Goal: Find specific page/section: Find specific page/section

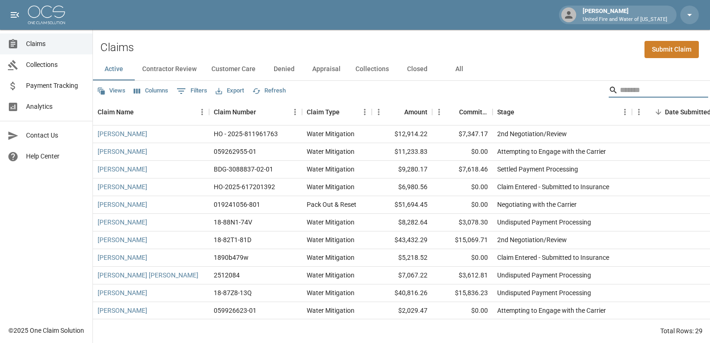
click at [648, 90] on input "Search" at bounding box center [657, 90] width 74 height 15
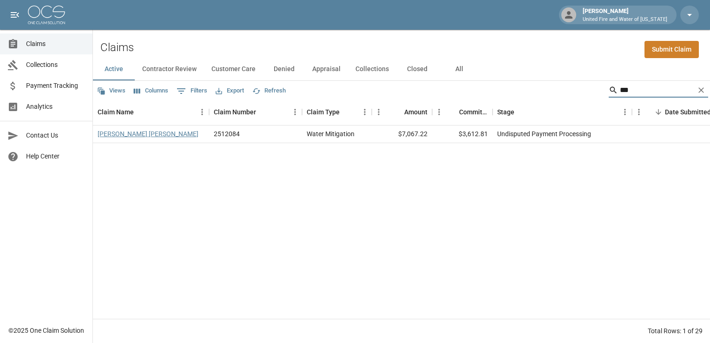
type input "***"
click at [113, 135] on link "[PERSON_NAME] [PERSON_NAME]" at bounding box center [148, 133] width 101 height 9
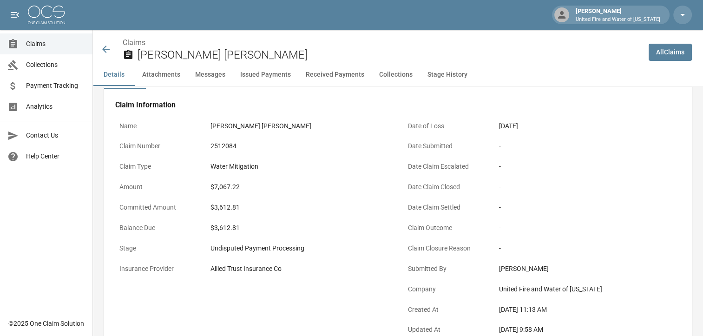
scroll to position [31, 0]
click at [107, 52] on icon at bounding box center [105, 49] width 11 height 11
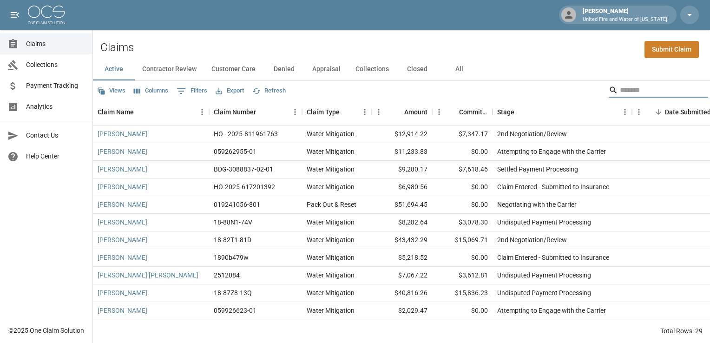
click at [628, 91] on input "Search" at bounding box center [657, 90] width 74 height 15
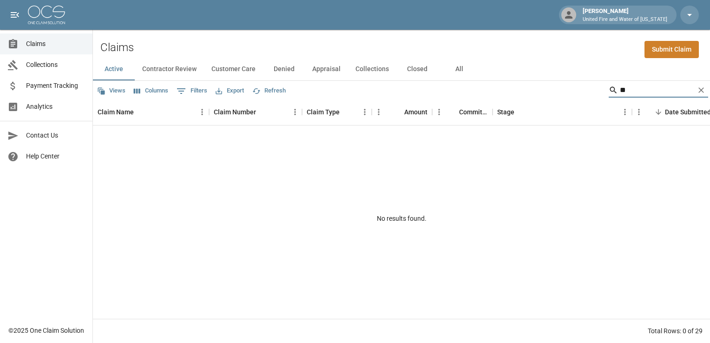
type input "*"
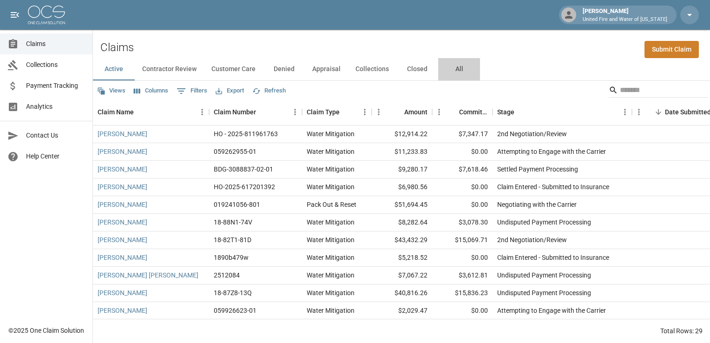
click at [454, 73] on button "All" at bounding box center [459, 69] width 42 height 22
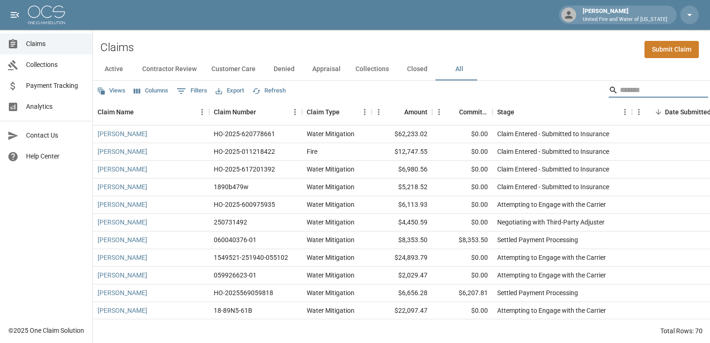
click at [636, 92] on input "Search" at bounding box center [657, 90] width 74 height 15
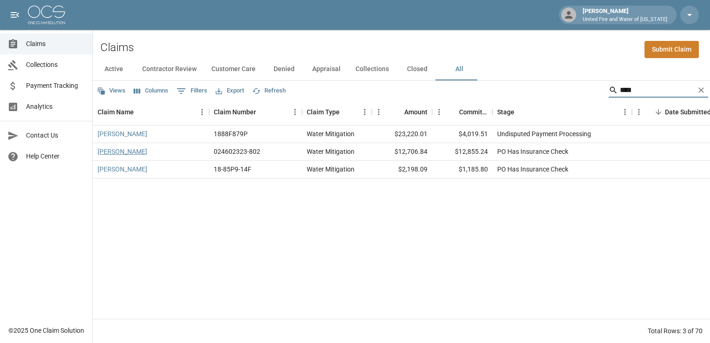
type input "****"
click at [127, 153] on link "[PERSON_NAME]" at bounding box center [123, 151] width 50 height 9
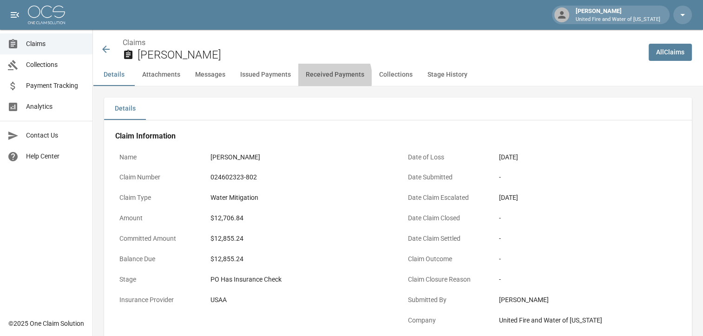
click at [320, 78] on button "Received Payments" at bounding box center [334, 75] width 73 height 22
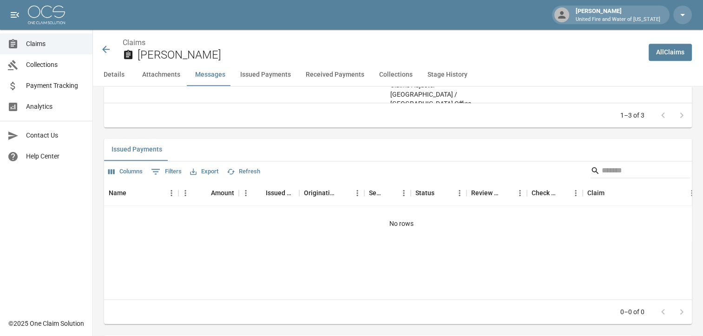
scroll to position [1213, 0]
click at [445, 73] on button "Stage History" at bounding box center [447, 75] width 55 height 22
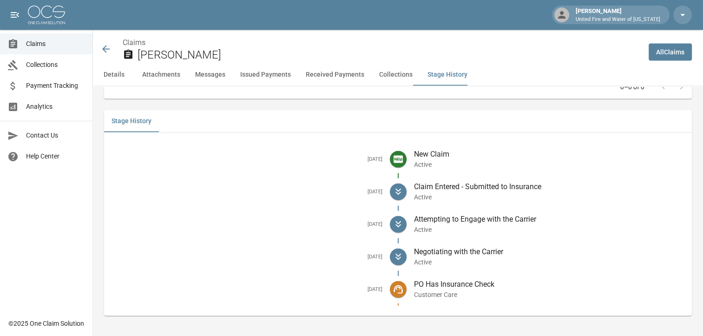
scroll to position [1839, 0]
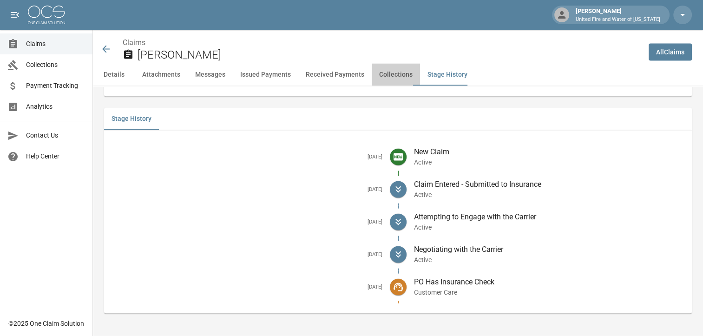
click at [400, 75] on button "Collections" at bounding box center [396, 75] width 48 height 22
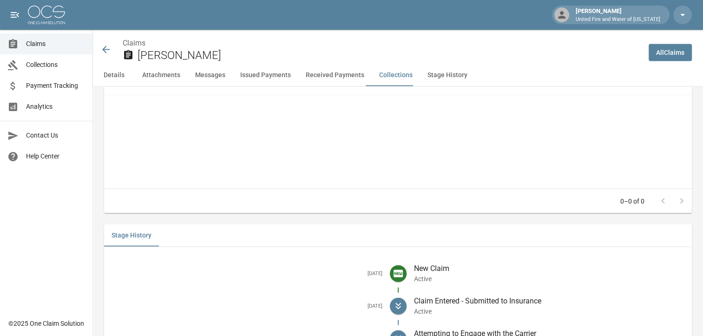
scroll to position [1634, 0]
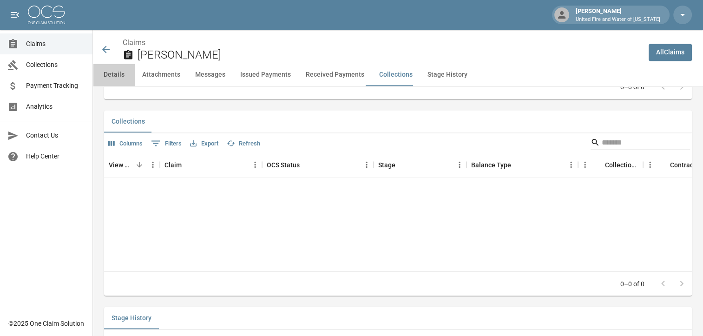
click at [104, 79] on button "Details" at bounding box center [114, 75] width 42 height 22
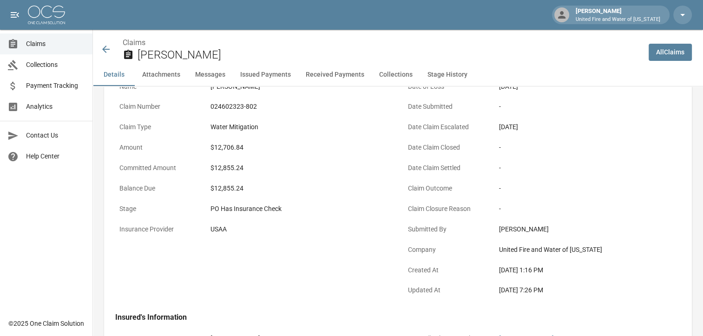
scroll to position [0, 7]
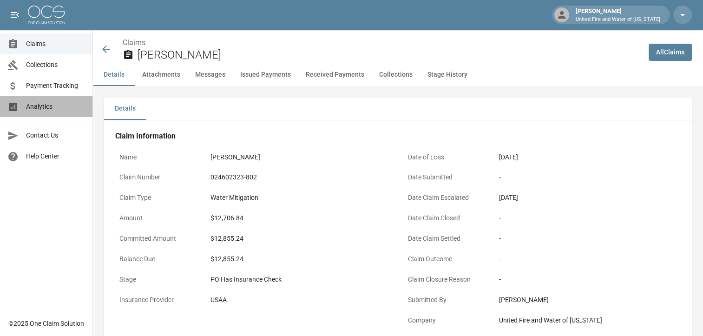
click at [41, 107] on span "Analytics" at bounding box center [55, 107] width 59 height 10
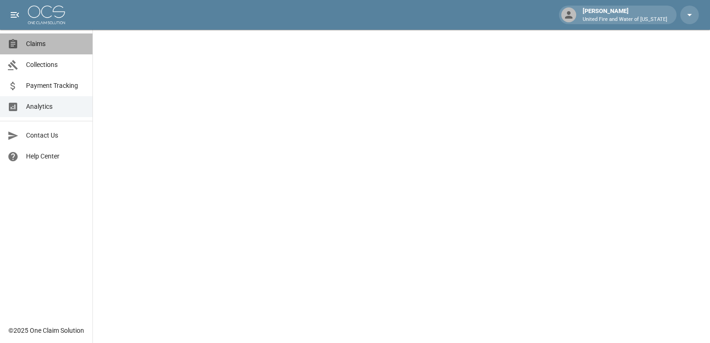
click at [42, 46] on span "Claims" at bounding box center [55, 44] width 59 height 10
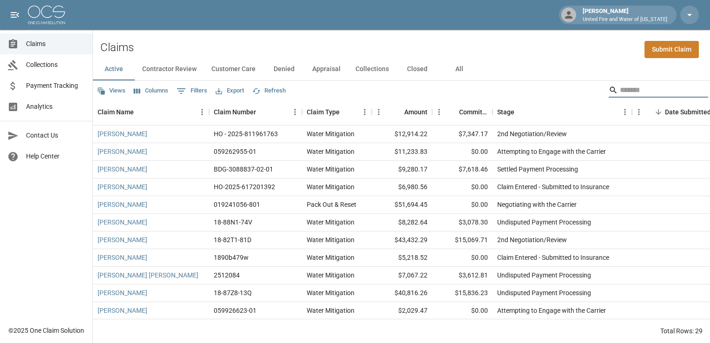
click at [620, 89] on input "Search" at bounding box center [657, 90] width 74 height 15
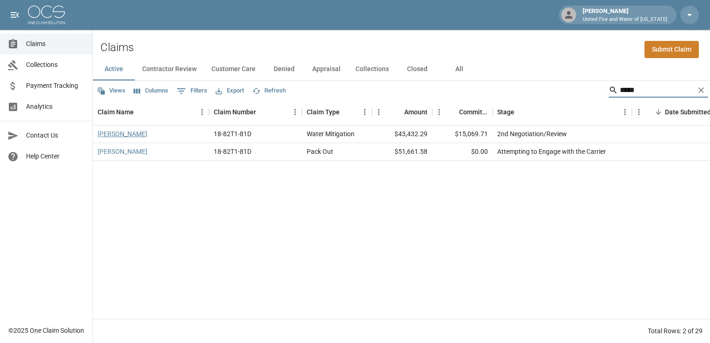
type input "*****"
click at [117, 136] on link "[PERSON_NAME]" at bounding box center [123, 133] width 50 height 9
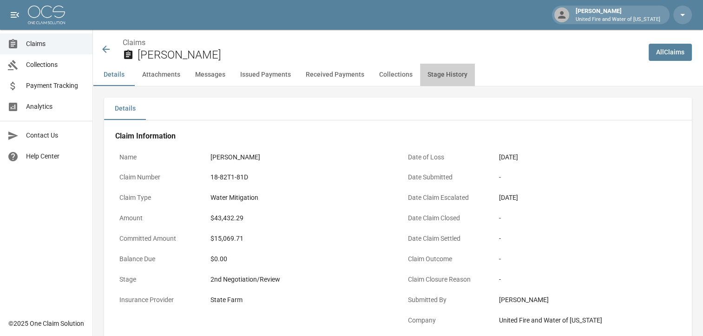
click at [438, 79] on button "Stage History" at bounding box center [447, 75] width 55 height 22
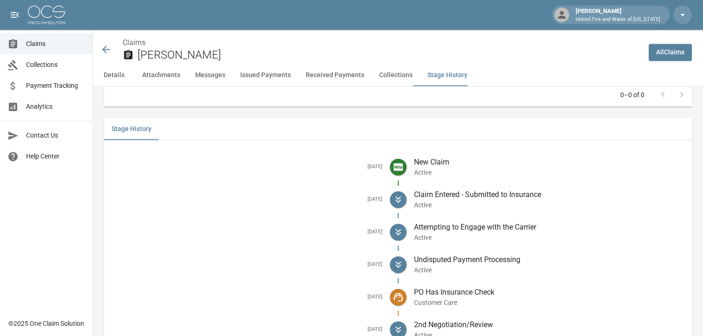
scroll to position [1726, 0]
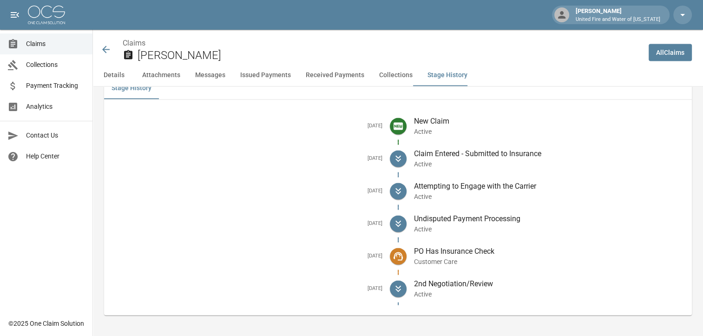
click at [420, 64] on button "Stage History" at bounding box center [447, 75] width 55 height 22
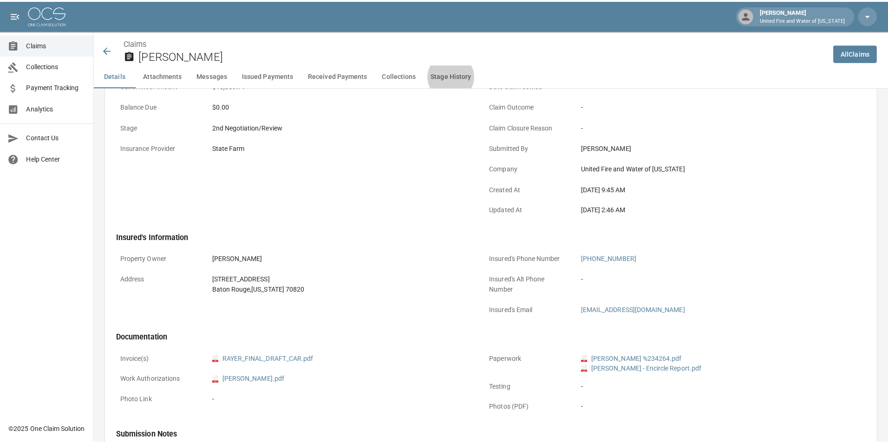
scroll to position [0, 0]
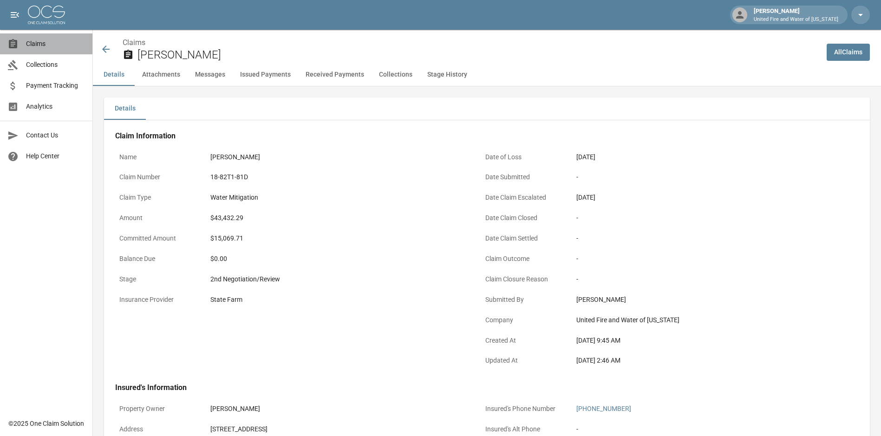
click at [33, 43] on span "Claims" at bounding box center [55, 44] width 59 height 10
